Goal: Information Seeking & Learning: Learn about a topic

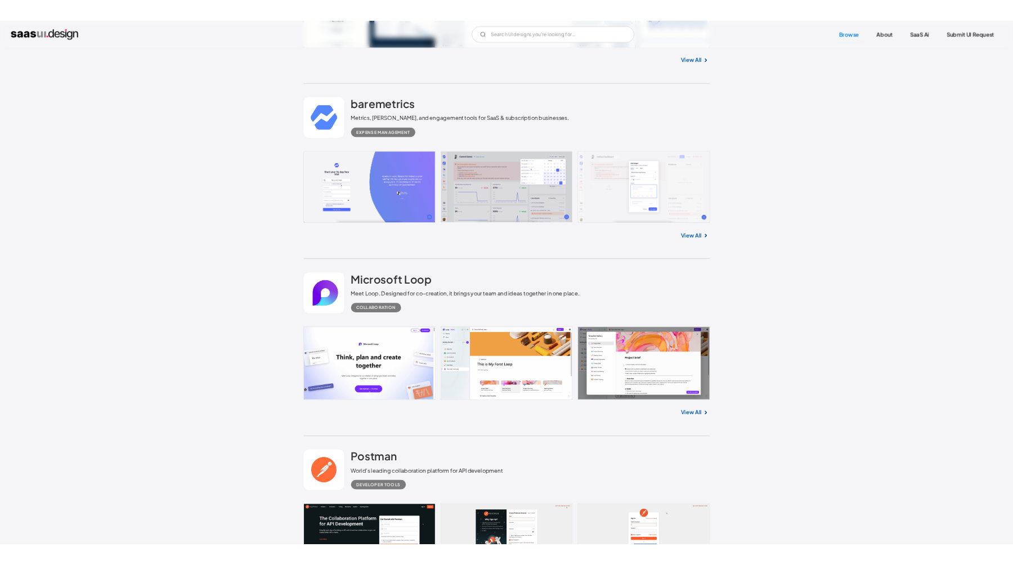
scroll to position [6926, 0]
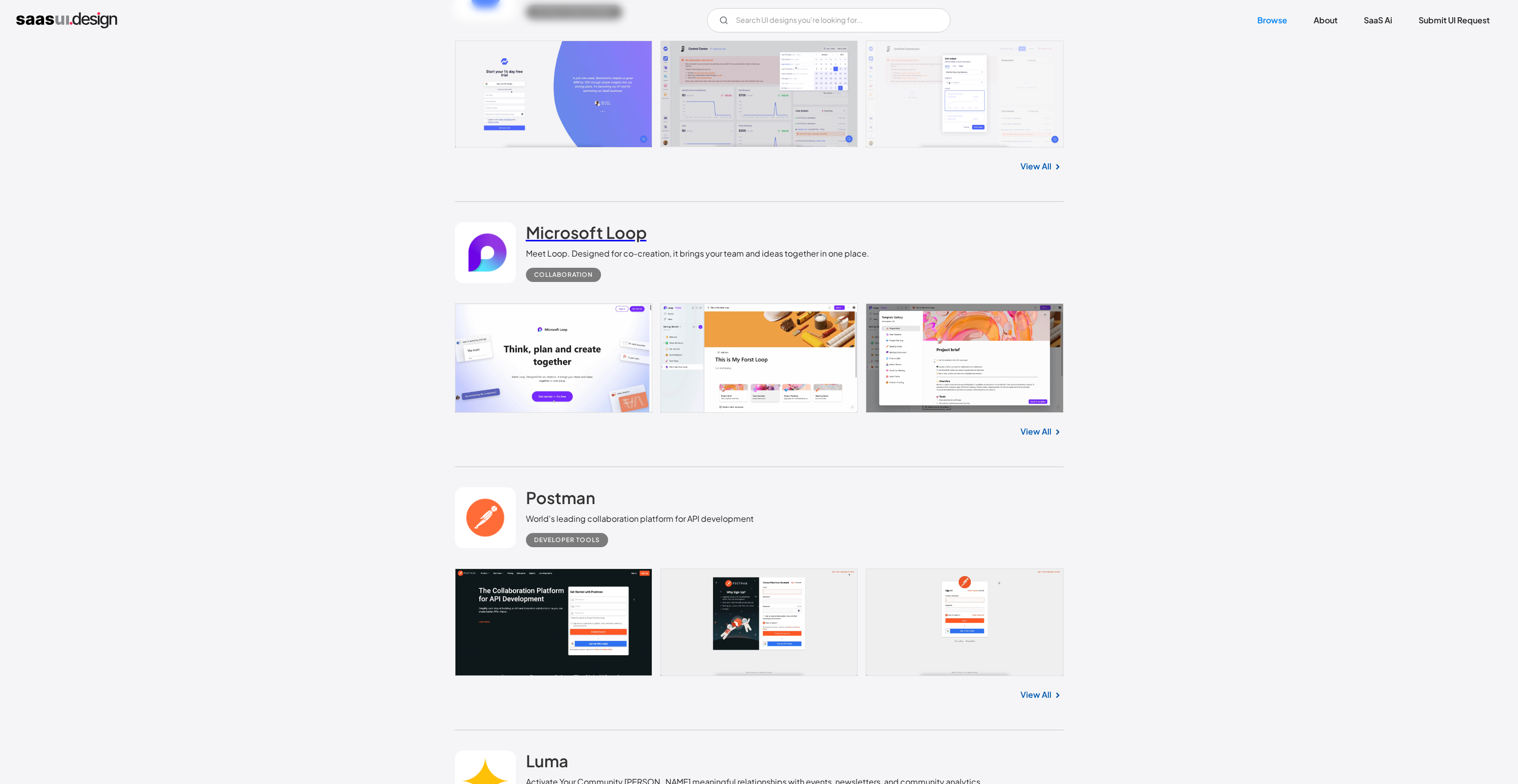
click at [581, 236] on h2 "Microsoft Loop" at bounding box center [586, 232] width 121 height 21
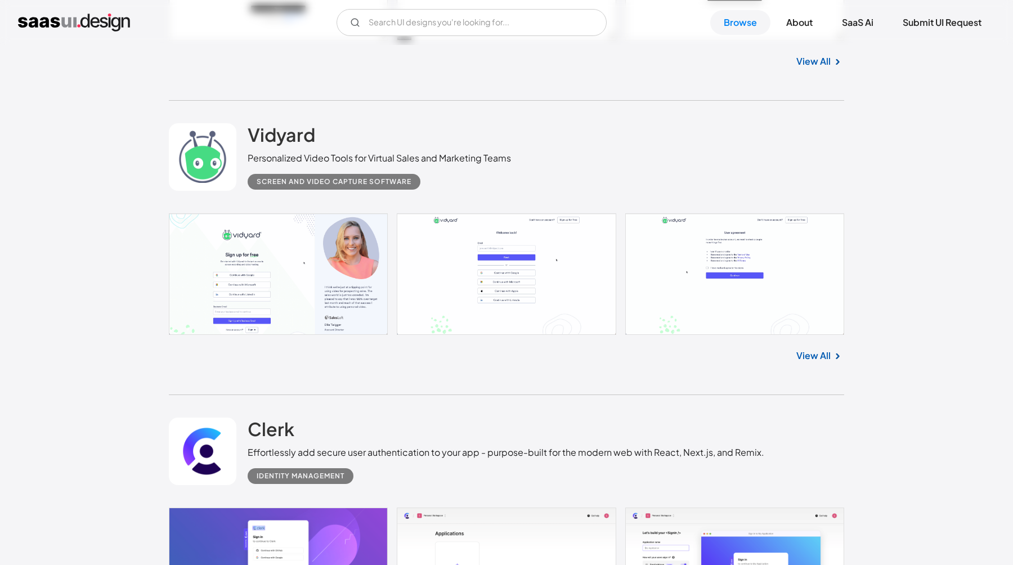
scroll to position [8688, 0]
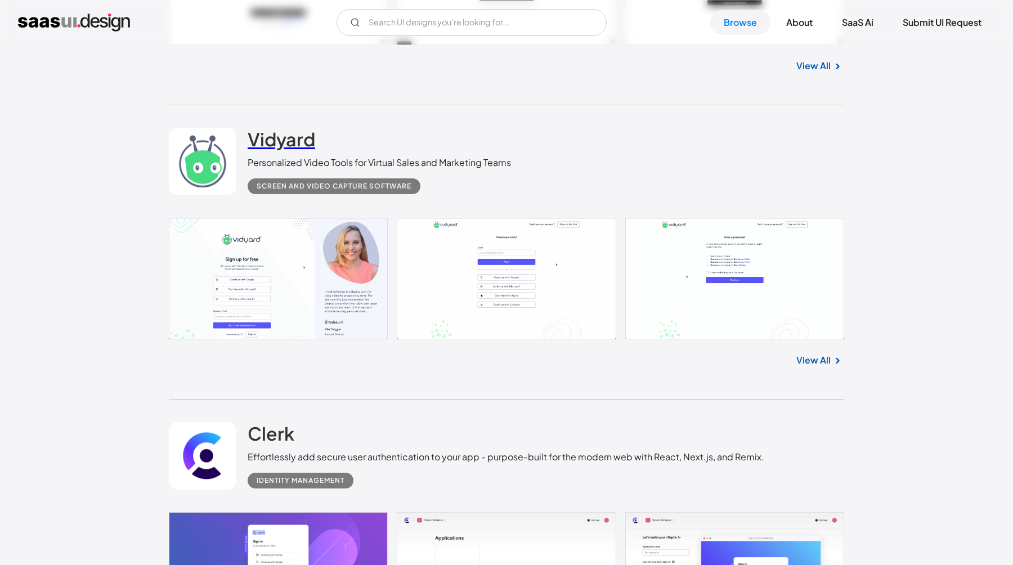
click at [282, 141] on h2 "Vidyard" at bounding box center [282, 139] width 68 height 23
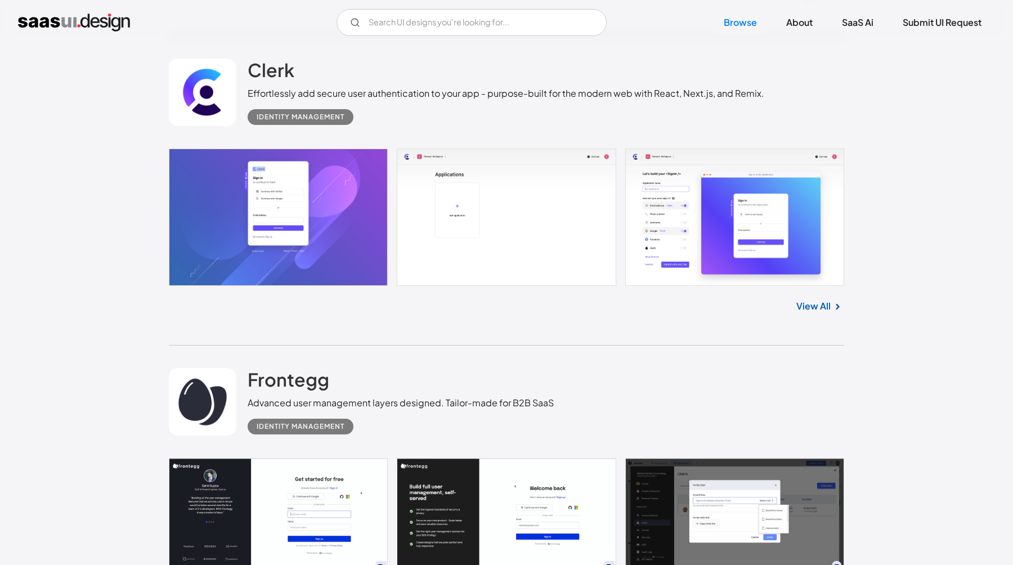
scroll to position [9041, 0]
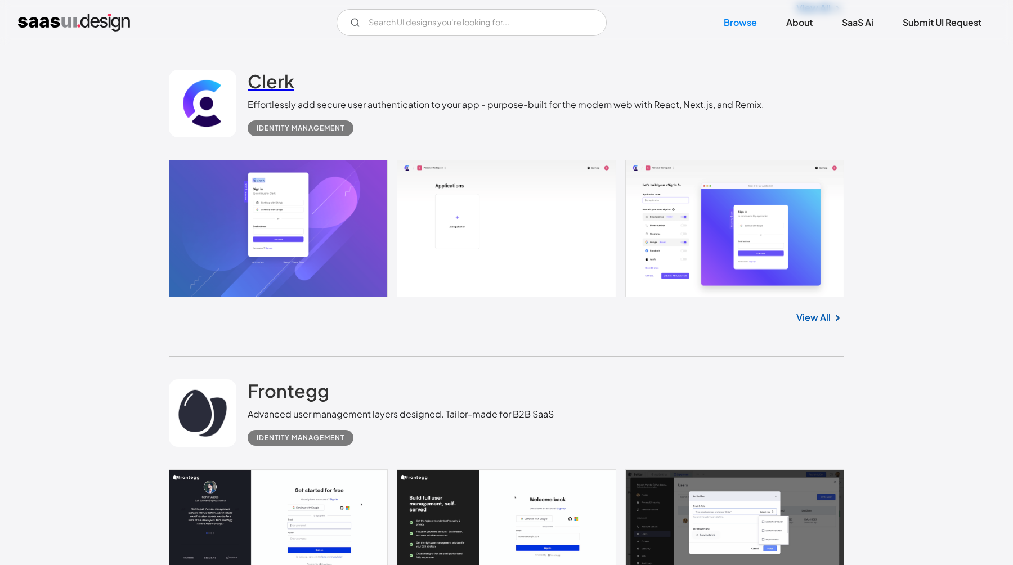
click at [267, 86] on h2 "Clerk" at bounding box center [271, 81] width 47 height 23
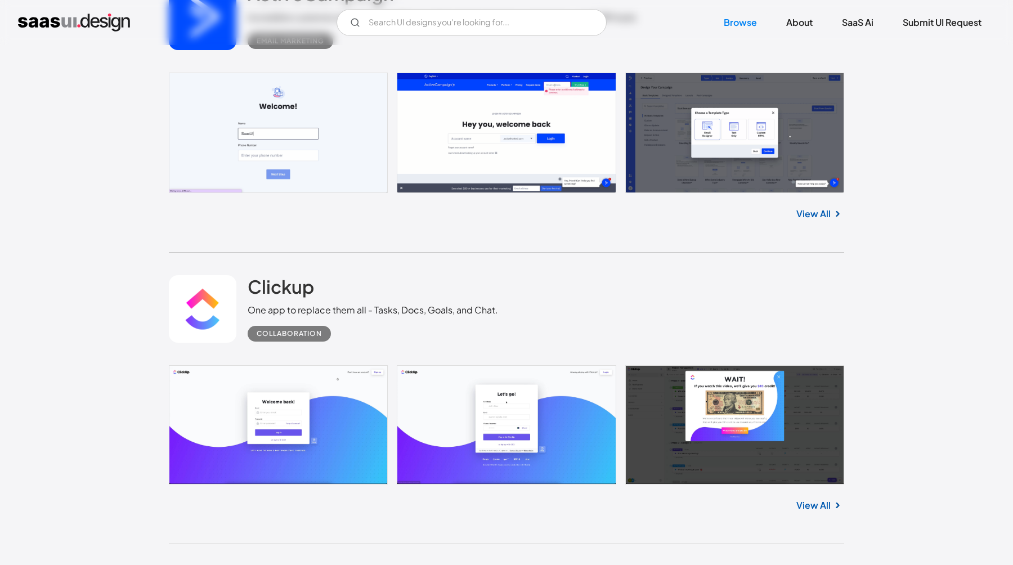
scroll to position [10310, 0]
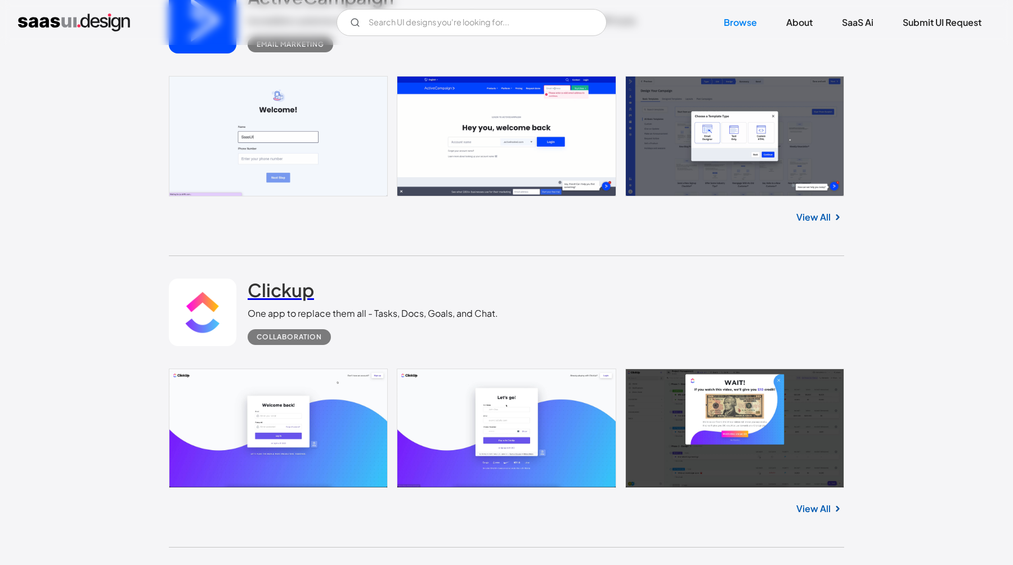
click at [299, 301] on h2 "Clickup" at bounding box center [281, 290] width 66 height 23
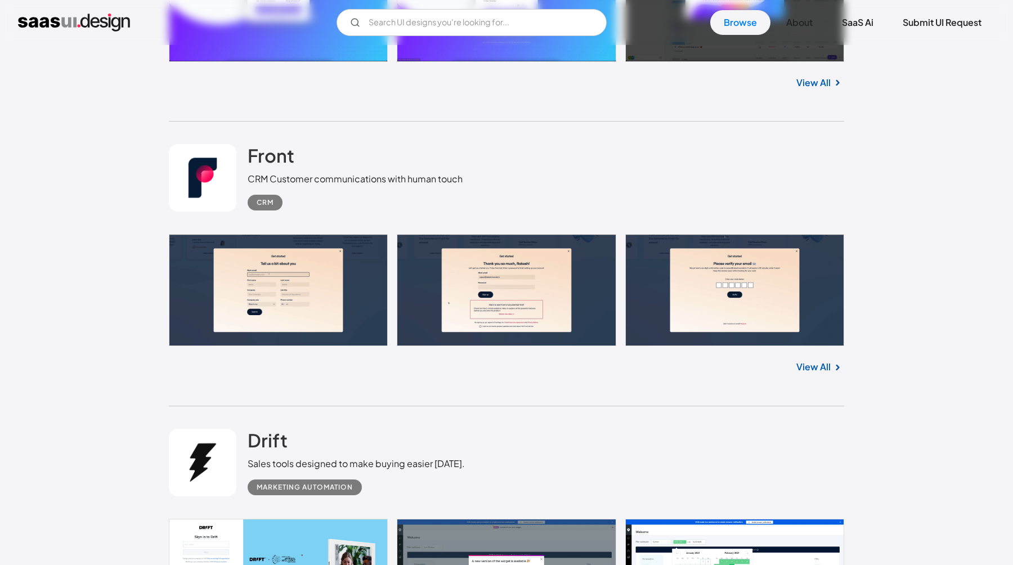
scroll to position [10735, 0]
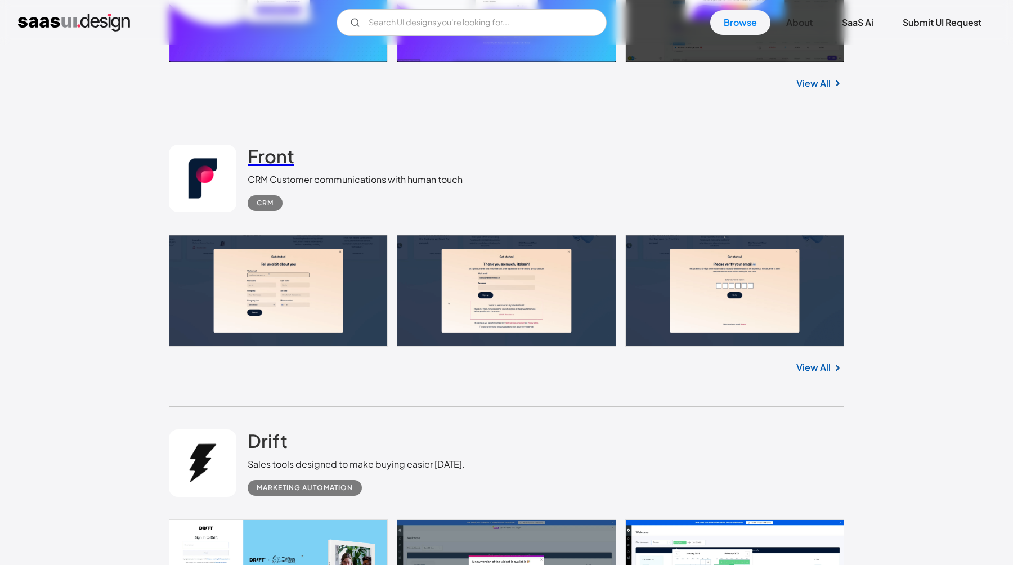
click at [281, 167] on h2 "Front" at bounding box center [271, 156] width 47 height 23
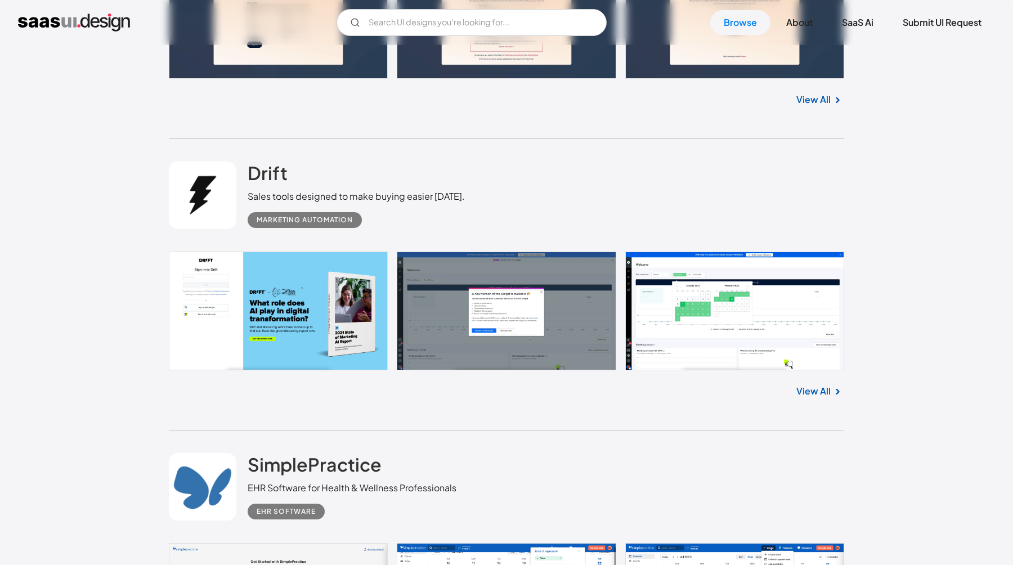
scroll to position [11003, 0]
click at [261, 175] on h2 "Drift" at bounding box center [268, 173] width 40 height 23
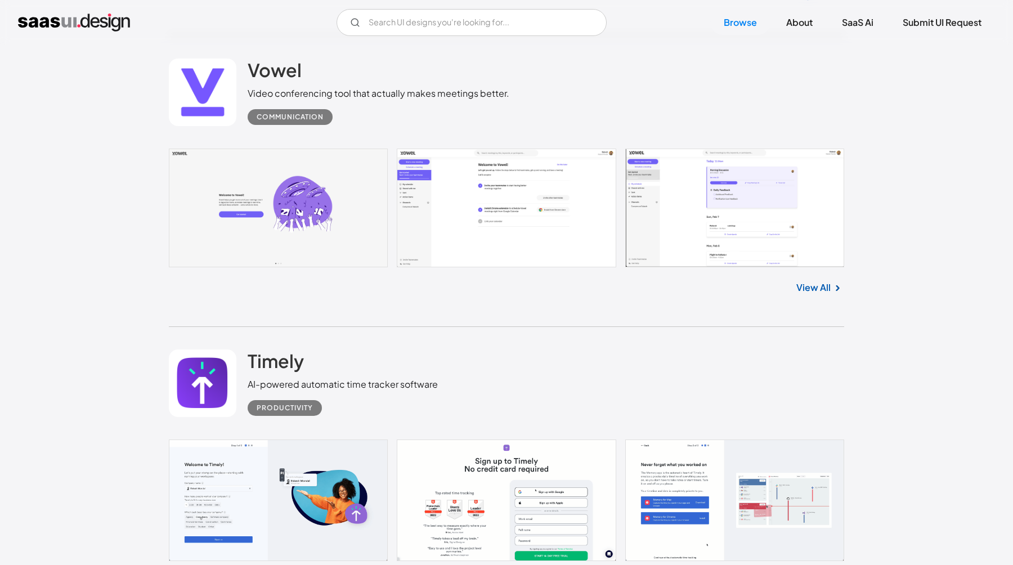
scroll to position [12876, 0]
click at [259, 79] on h2 "Vowel" at bounding box center [275, 70] width 54 height 23
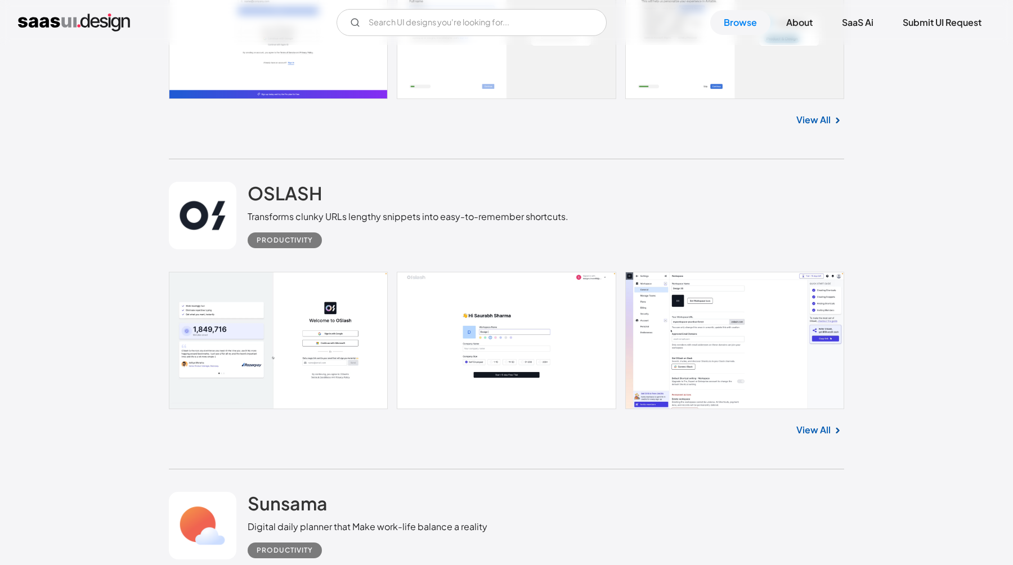
scroll to position [13653, 0]
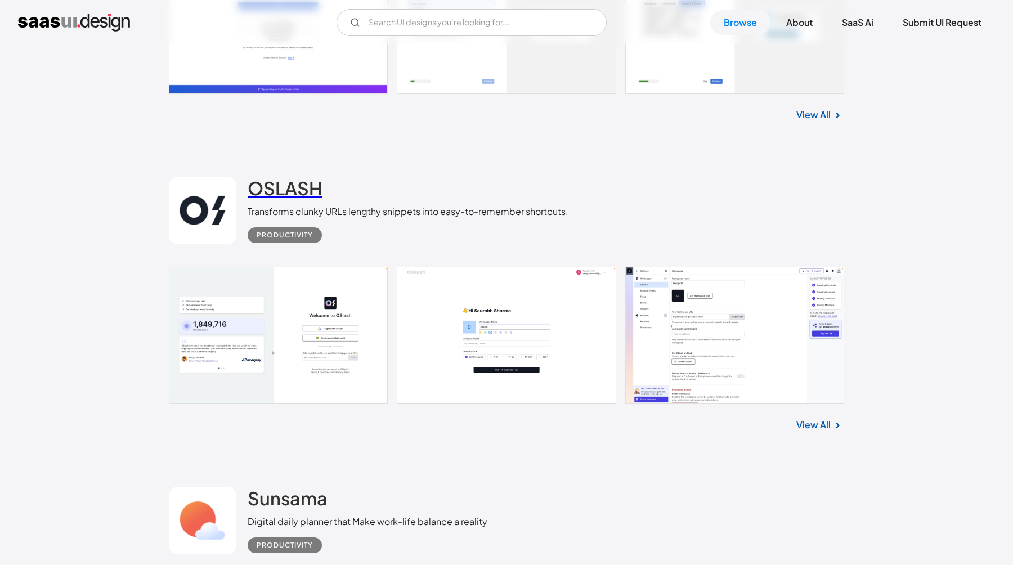
click at [267, 199] on h2 "OSLASH" at bounding box center [285, 188] width 74 height 23
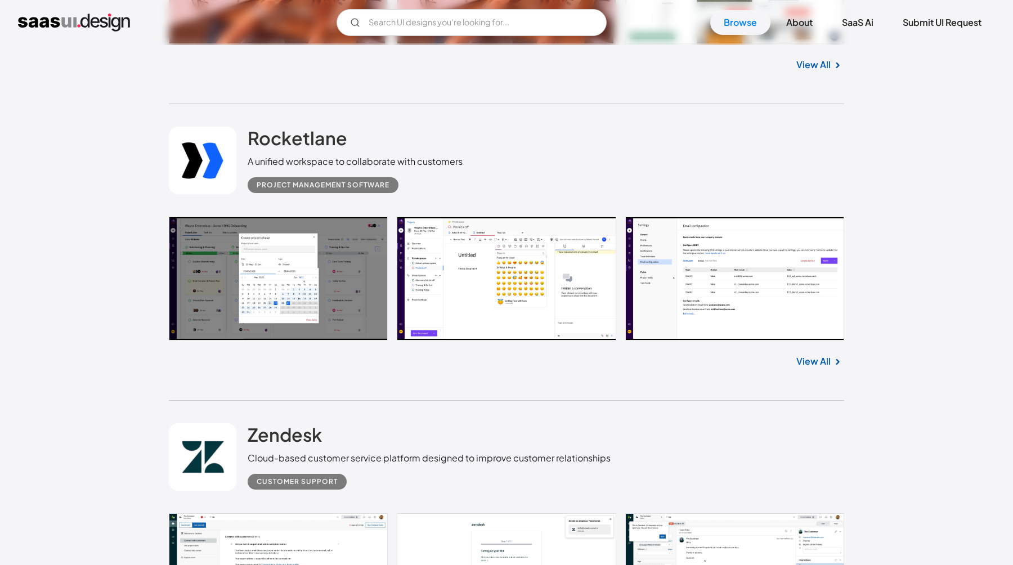
scroll to position [14604, 0]
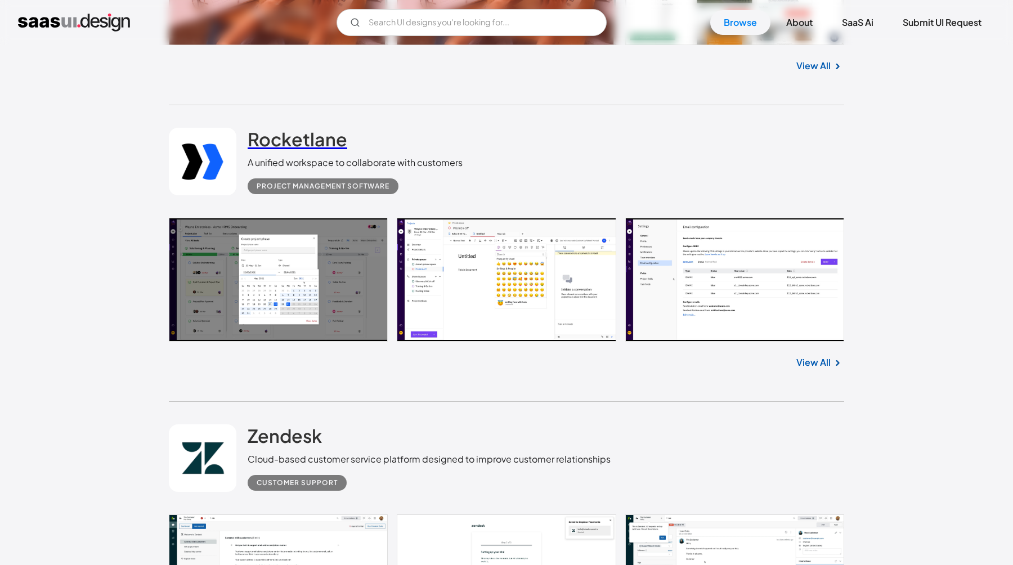
click at [320, 150] on h2 "Rocketlane" at bounding box center [298, 139] width 100 height 23
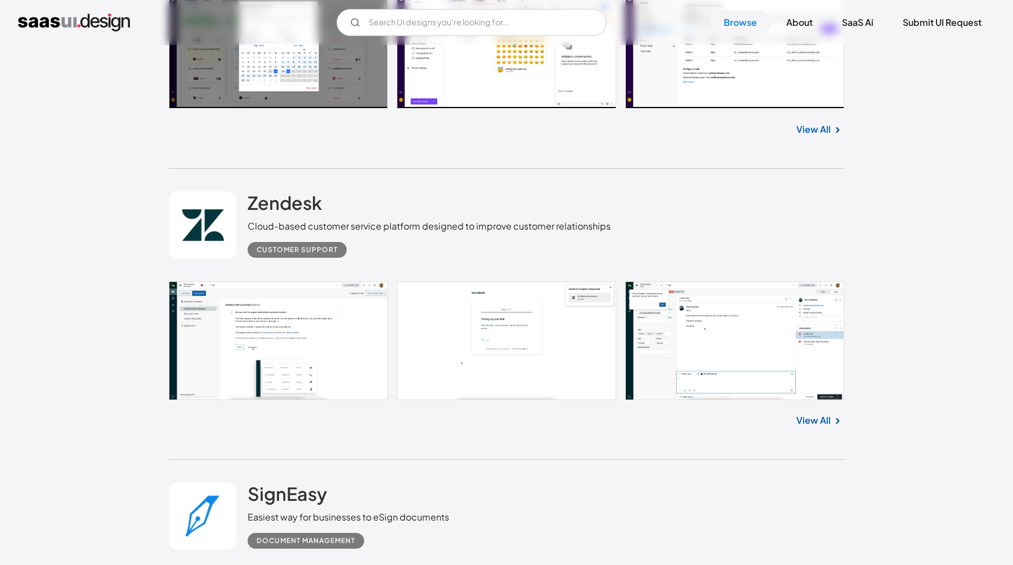
scroll to position [14836, 0]
click at [264, 220] on link "Zendesk" at bounding box center [285, 206] width 74 height 28
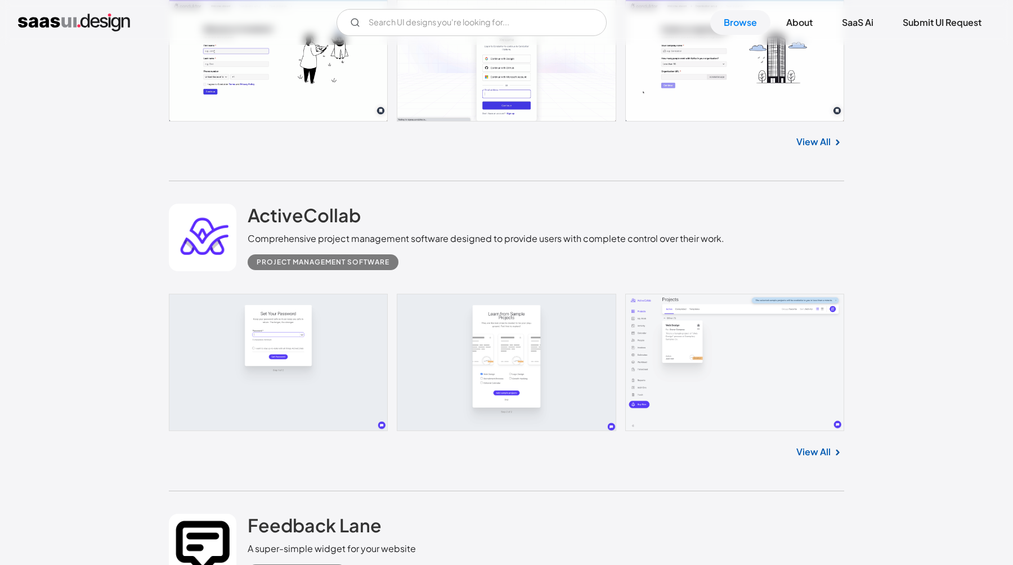
scroll to position [16312, 0]
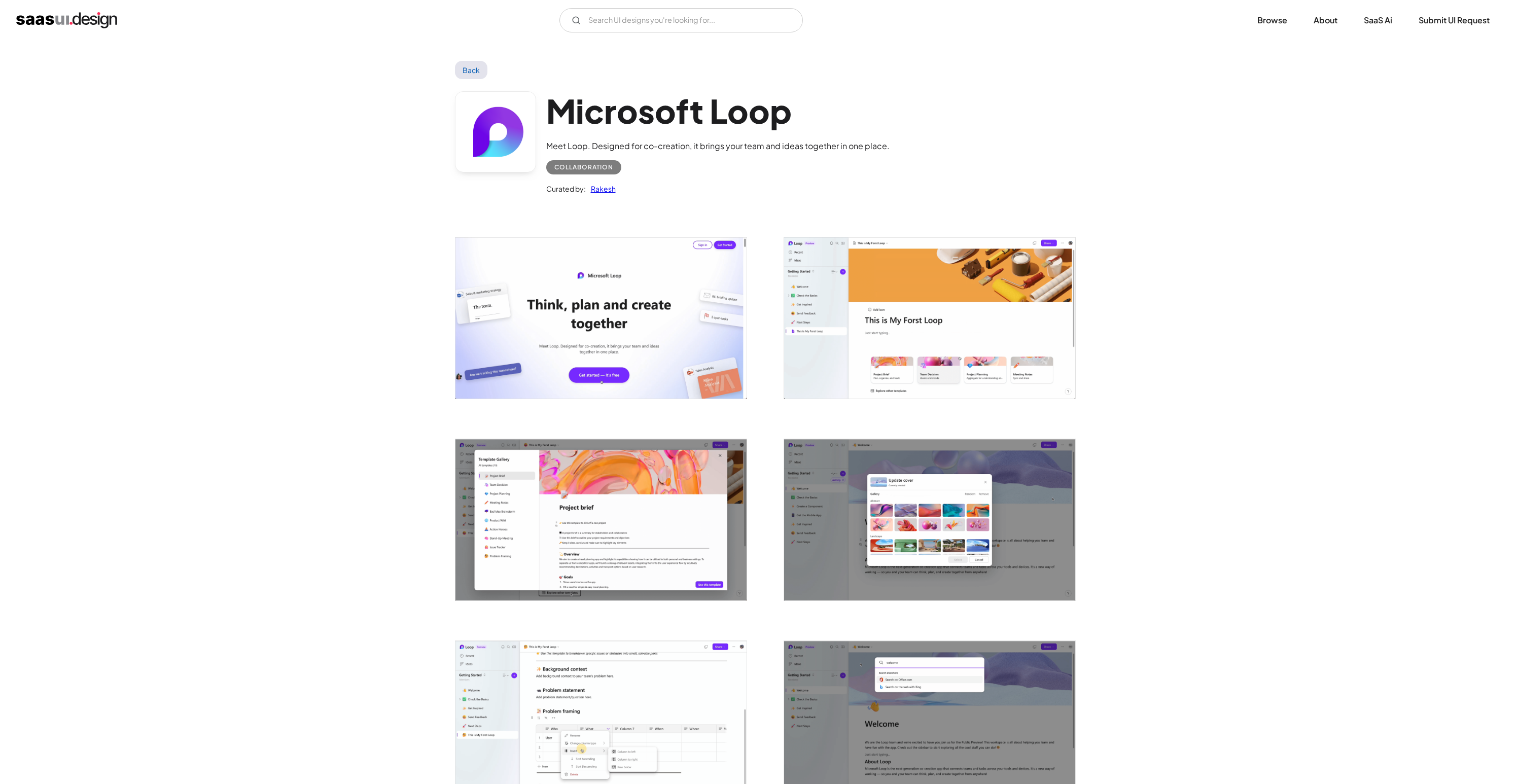
click at [1005, 324] on img "open lightbox" at bounding box center [929, 317] width 291 height 161
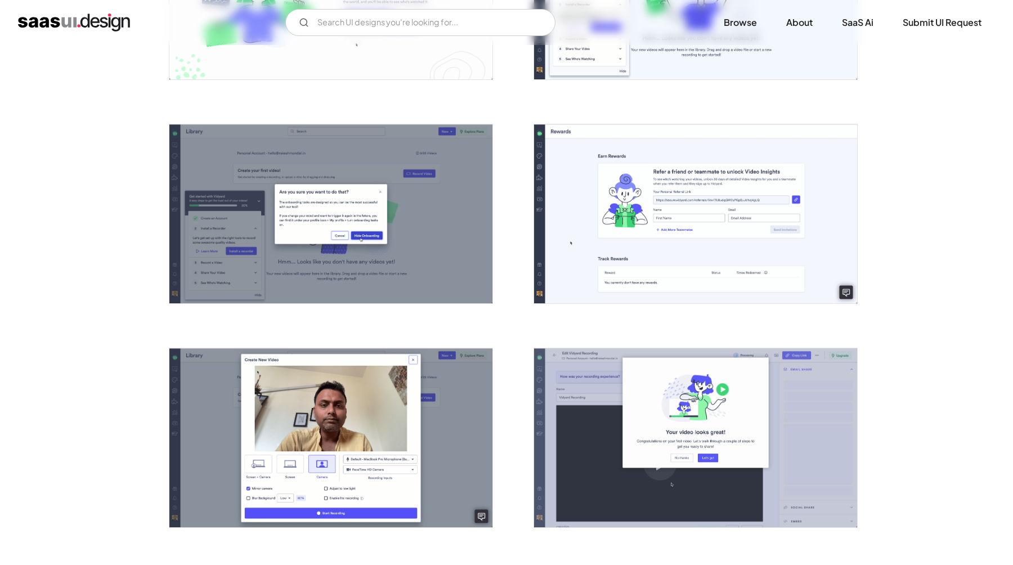
scroll to position [823, 0]
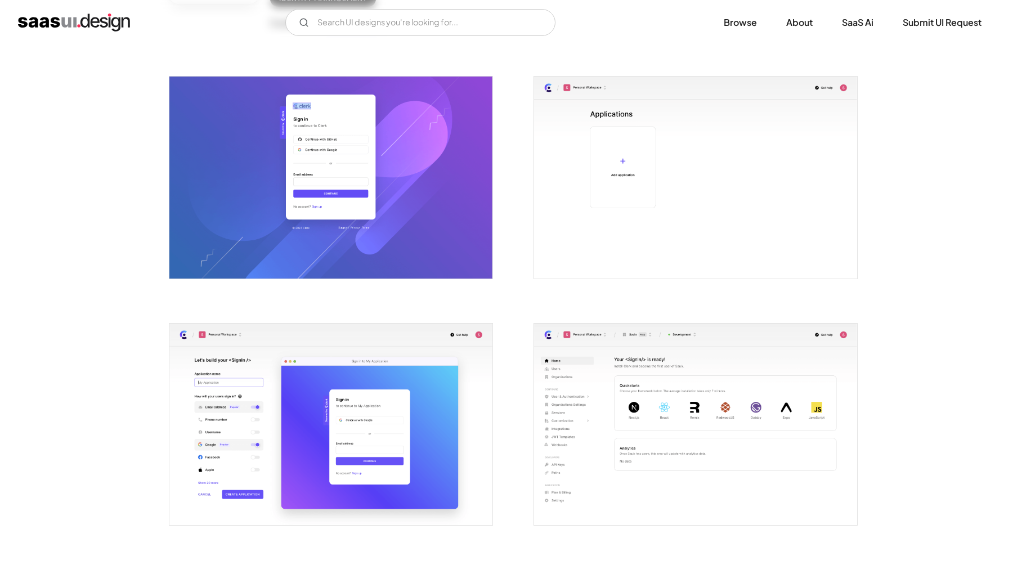
scroll to position [195, 0]
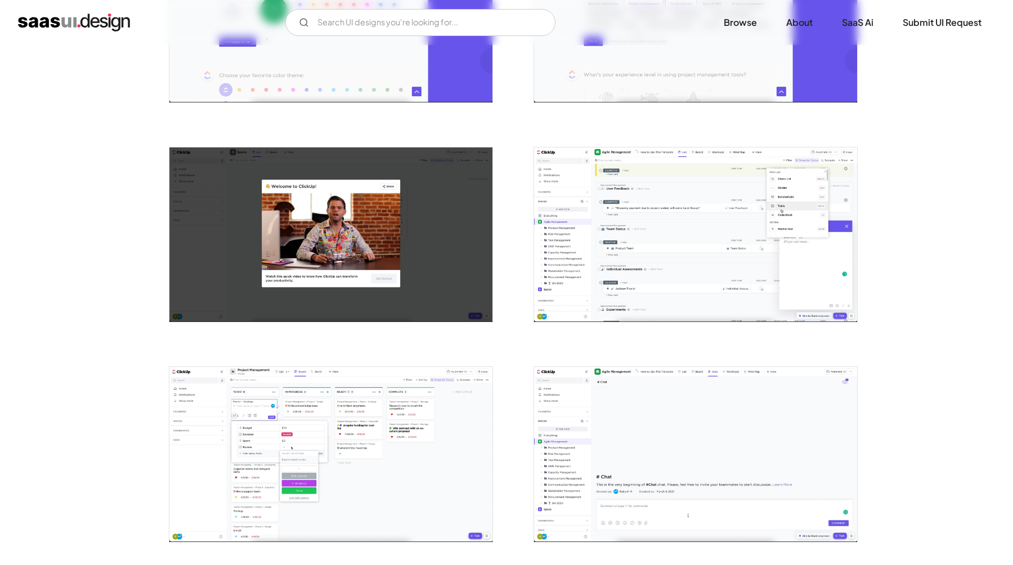
scroll to position [787, 0]
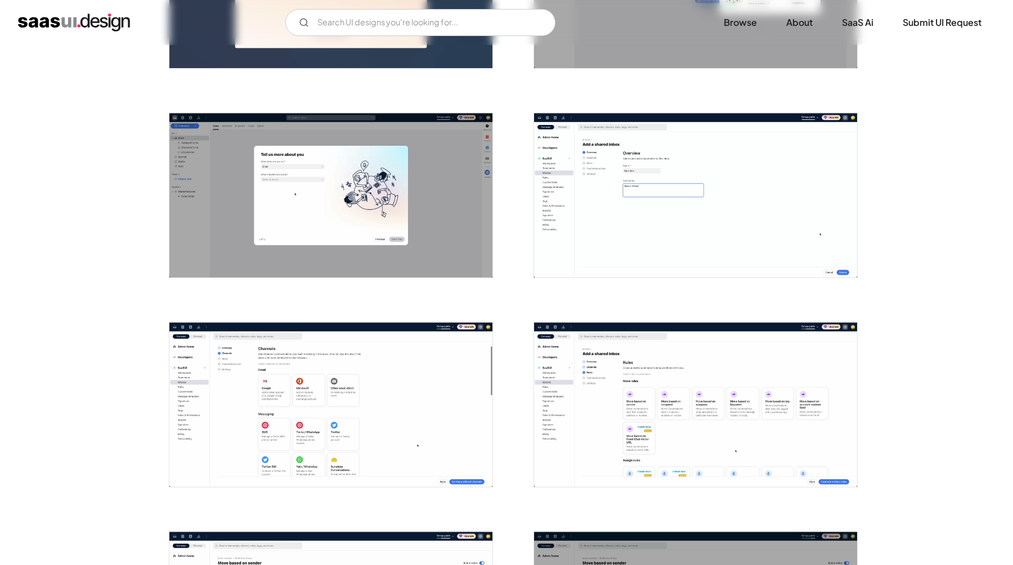
scroll to position [574, 0]
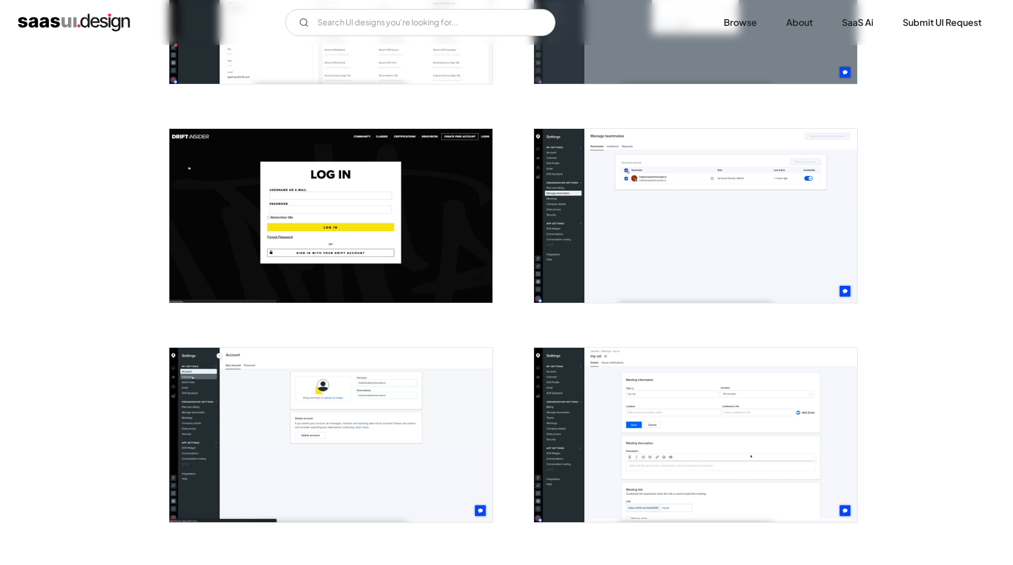
scroll to position [1894, 0]
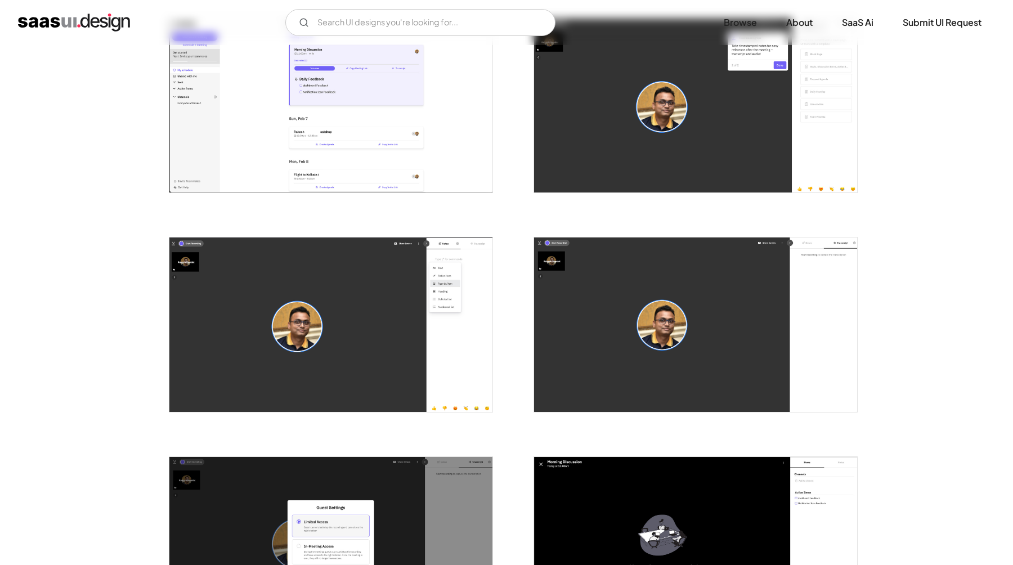
scroll to position [466, 0]
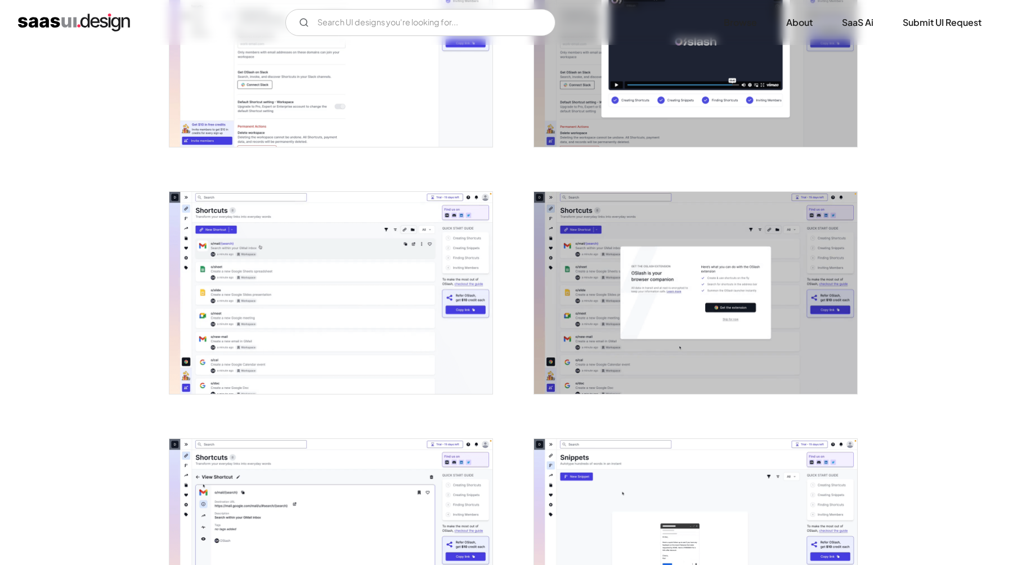
scroll to position [563, 0]
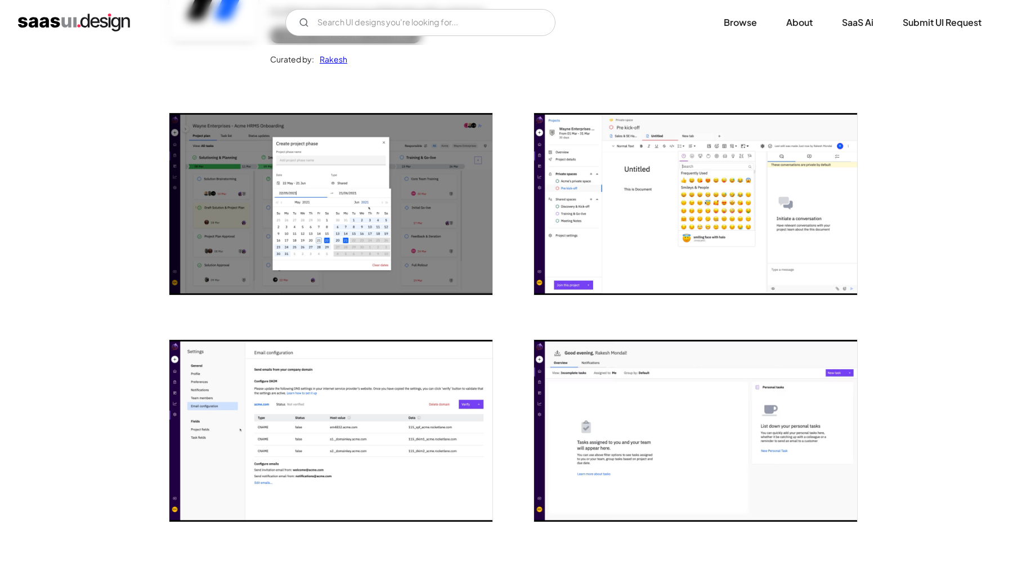
scroll to position [150, 0]
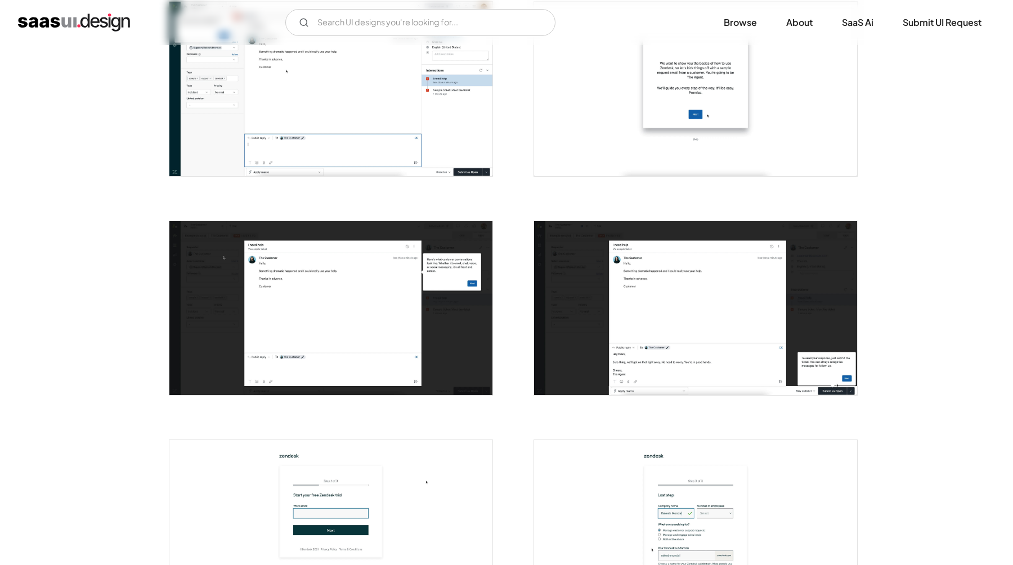
scroll to position [488, 0]
